Goal: Information Seeking & Learning: Learn about a topic

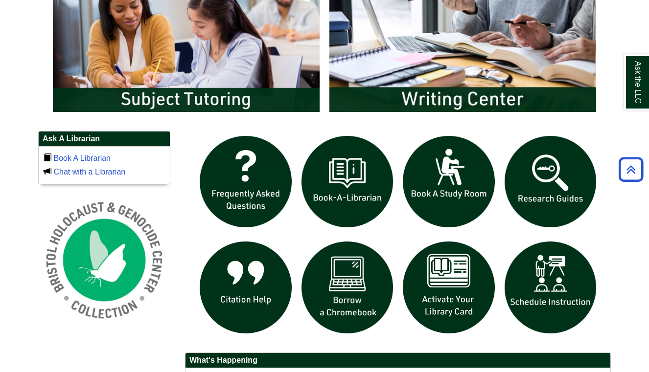
scroll to position [590, 0]
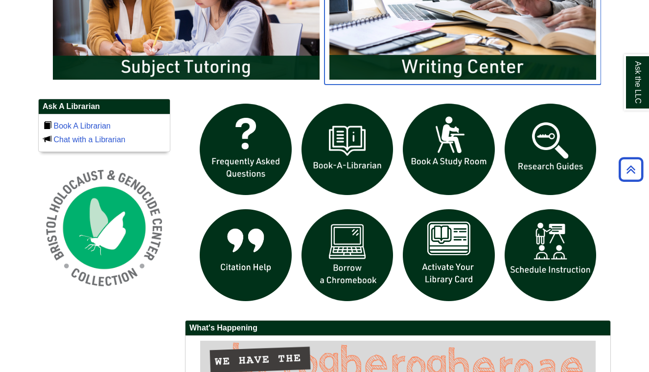
click at [585, 0] on img "slideshow" at bounding box center [462, 10] width 277 height 149
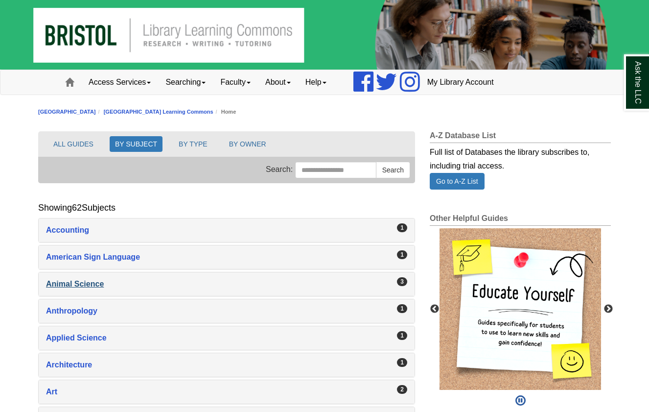
click at [87, 280] on div "Animal Science , 3 guides" at bounding box center [226, 284] width 361 height 14
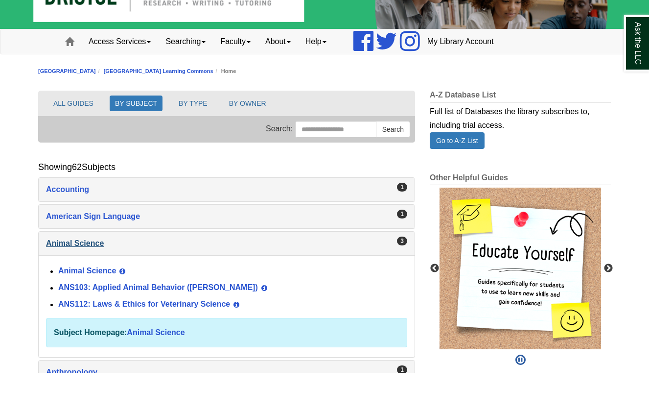
scroll to position [10, 0]
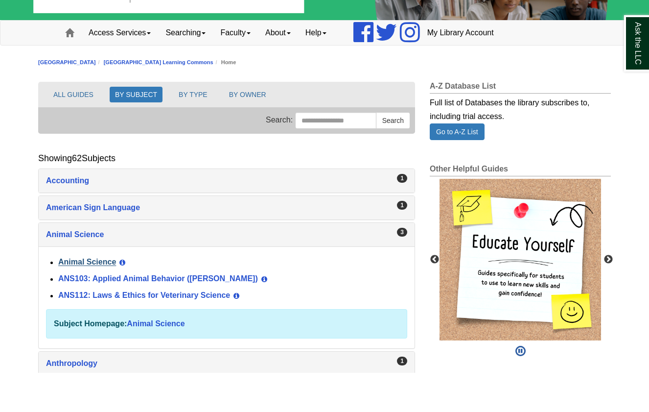
click at [81, 297] on link "Animal Science" at bounding box center [87, 301] width 58 height 8
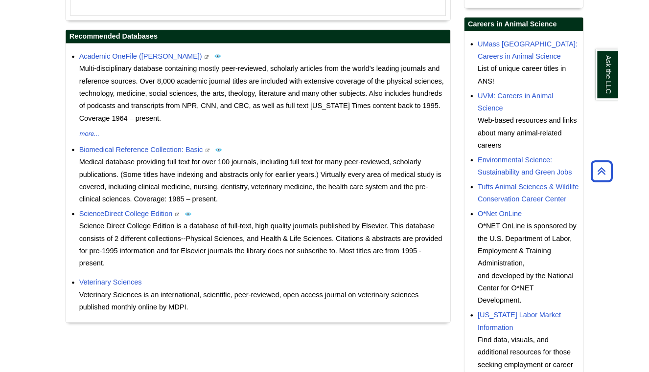
scroll to position [366, 0]
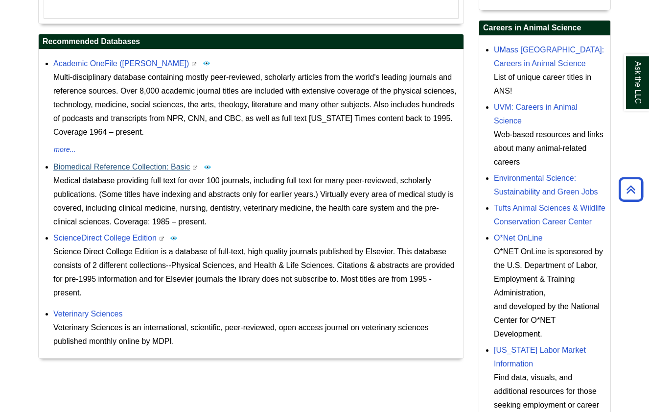
click at [147, 167] on link "Biomedical Reference Collection: Basic" at bounding box center [121, 166] width 137 height 8
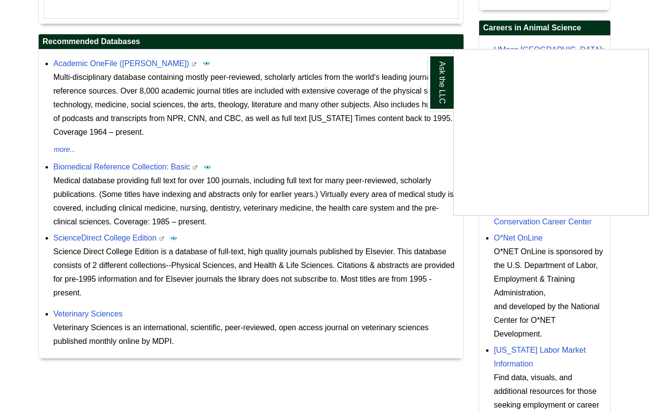
click at [548, 219] on div "Ask the LLC" at bounding box center [324, 206] width 649 height 412
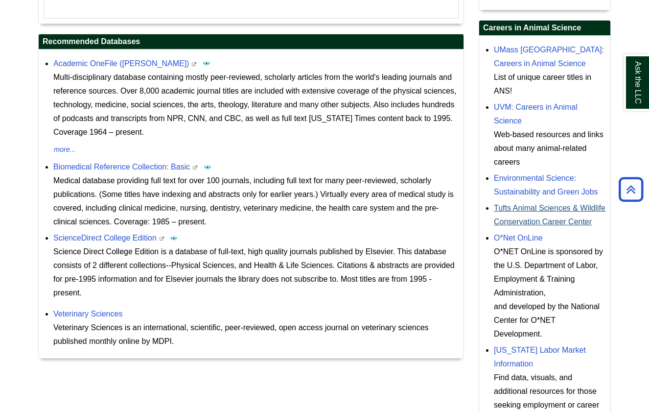
click at [518, 220] on link "Tufts Animal Sciences & Wildlife Conservation Career Center" at bounding box center [550, 215] width 112 height 22
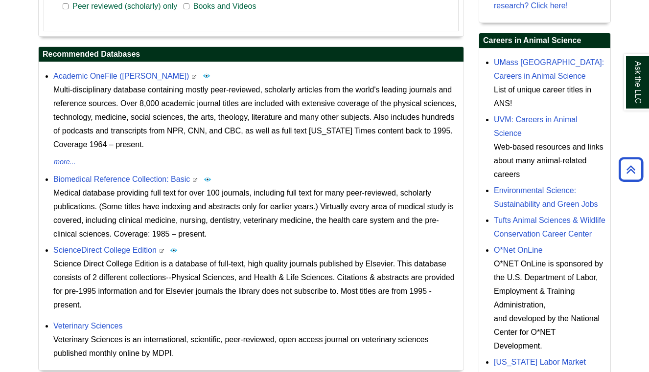
scroll to position [357, 0]
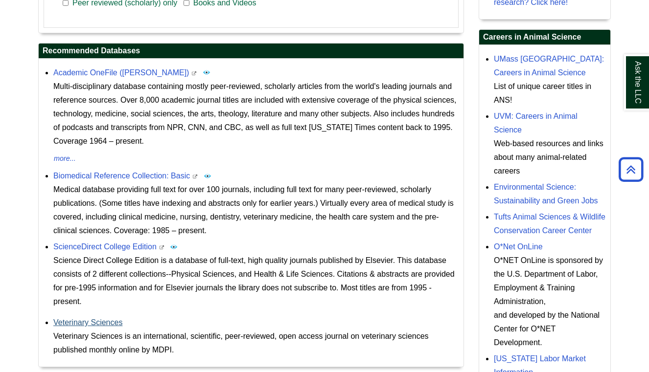
click at [115, 324] on link "Veterinary Sciences" at bounding box center [87, 323] width 69 height 8
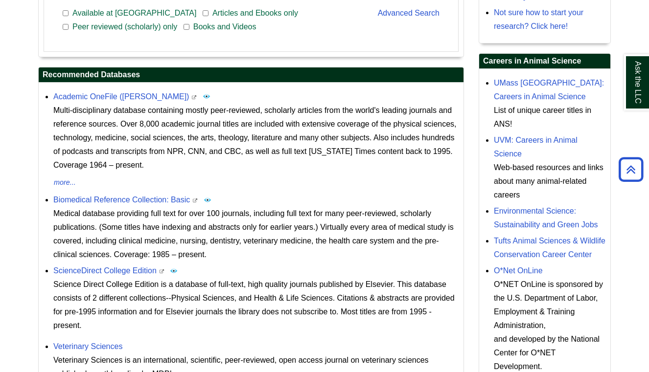
scroll to position [333, 0]
click at [555, 82] on link "UMass Amherst: Careers in Animal Science" at bounding box center [549, 90] width 110 height 22
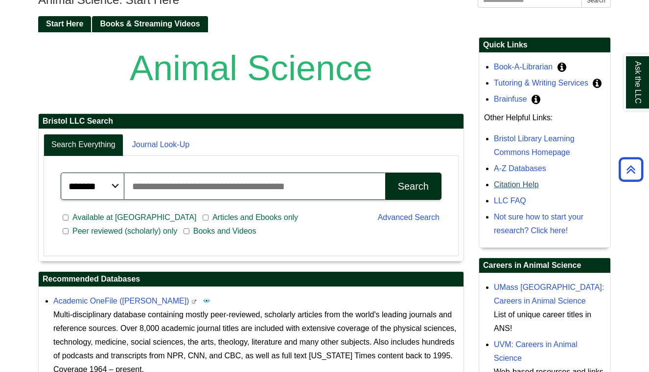
scroll to position [131, 0]
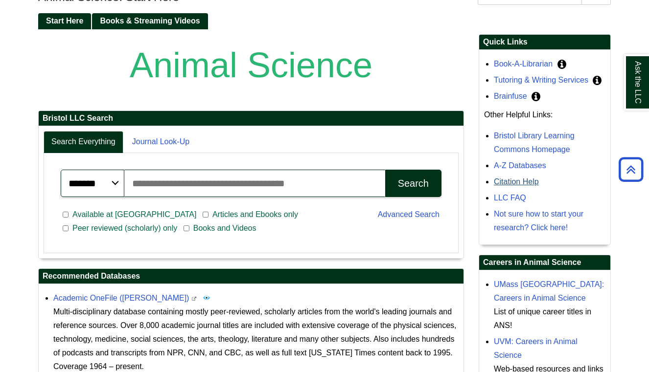
click at [530, 182] on link "Citation Help" at bounding box center [516, 182] width 45 height 8
